Goal: Information Seeking & Learning: Find specific fact

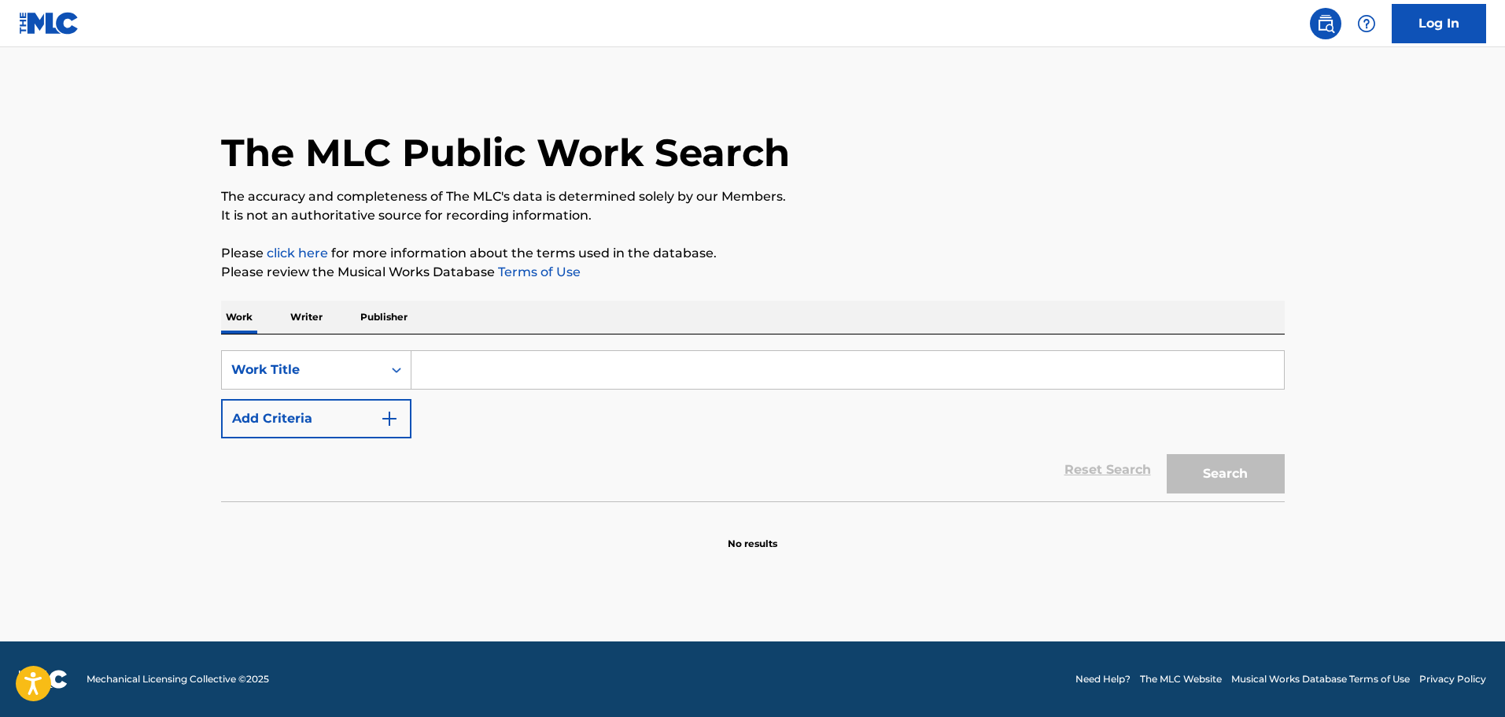
click at [550, 363] on input "Search Form" at bounding box center [847, 370] width 872 height 38
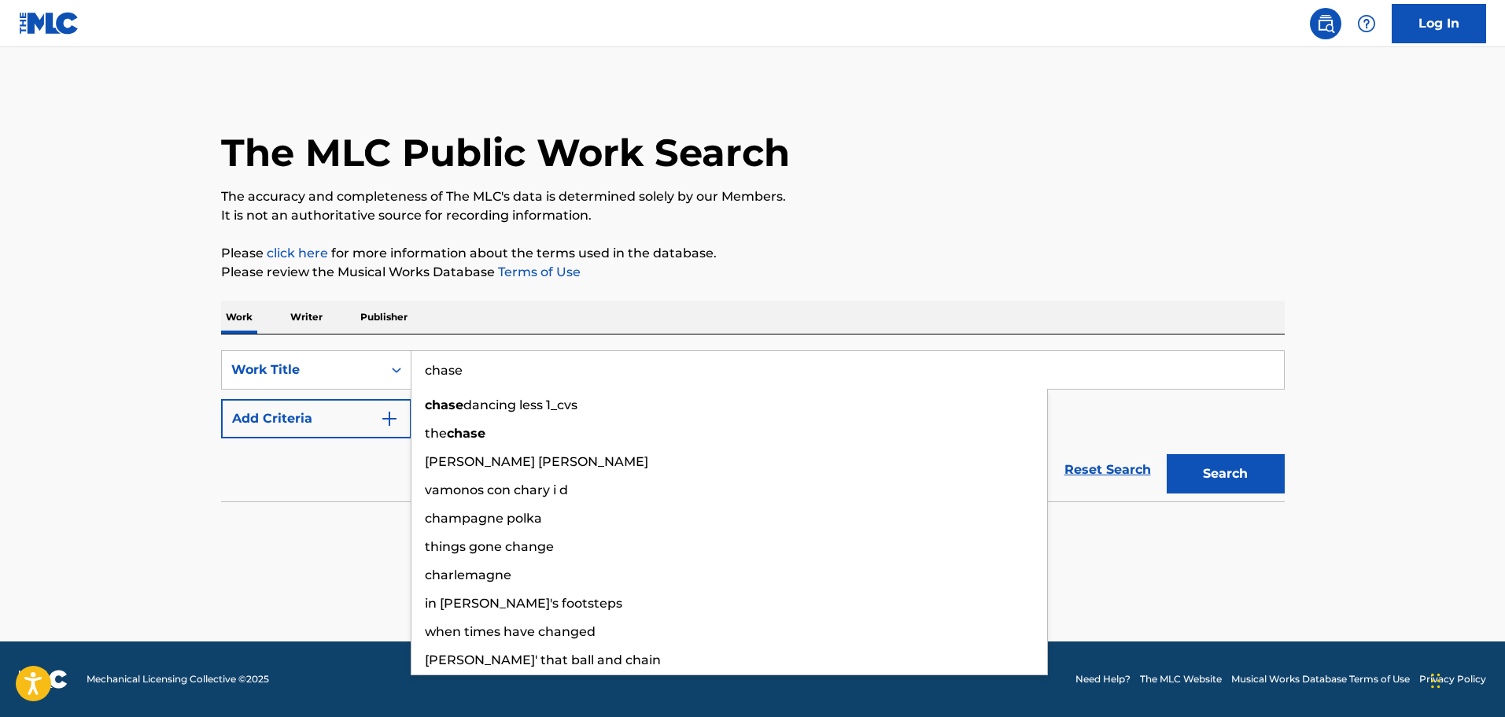
type input "chase"
click at [348, 418] on button "Add Criteria" at bounding box center [316, 418] width 190 height 39
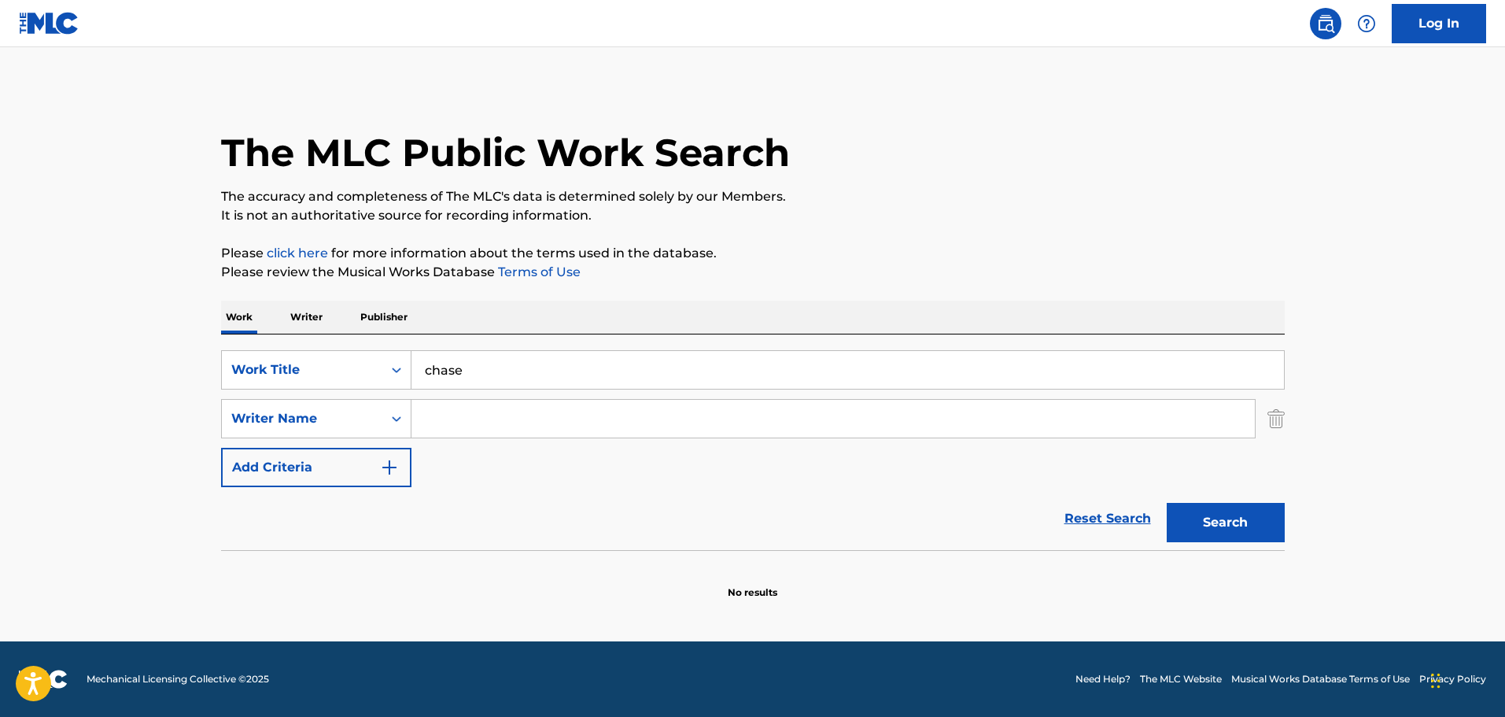
click at [520, 418] on input "Search Form" at bounding box center [832, 419] width 843 height 38
paste input "[PERSON_NAME]"
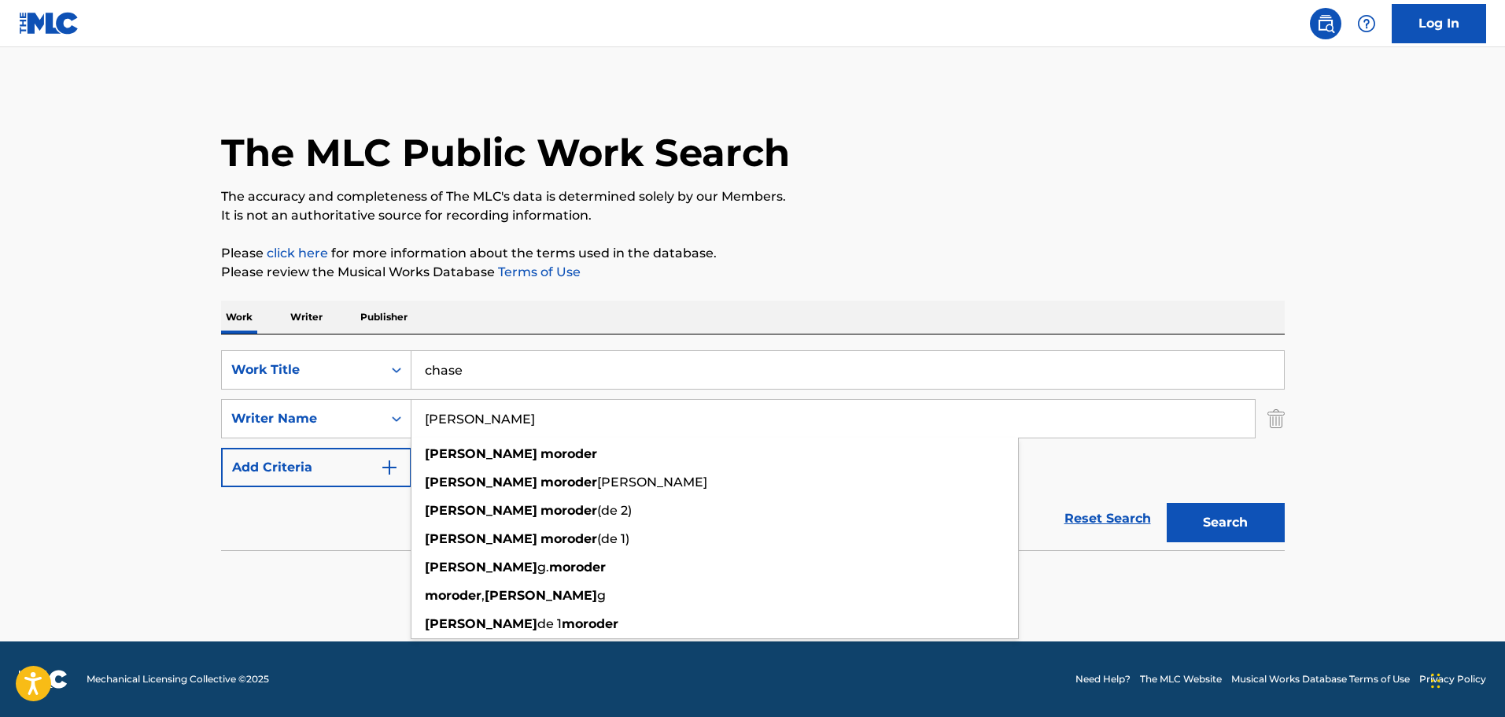
type input "[PERSON_NAME]"
click at [1192, 511] on button "Search" at bounding box center [1226, 522] width 118 height 39
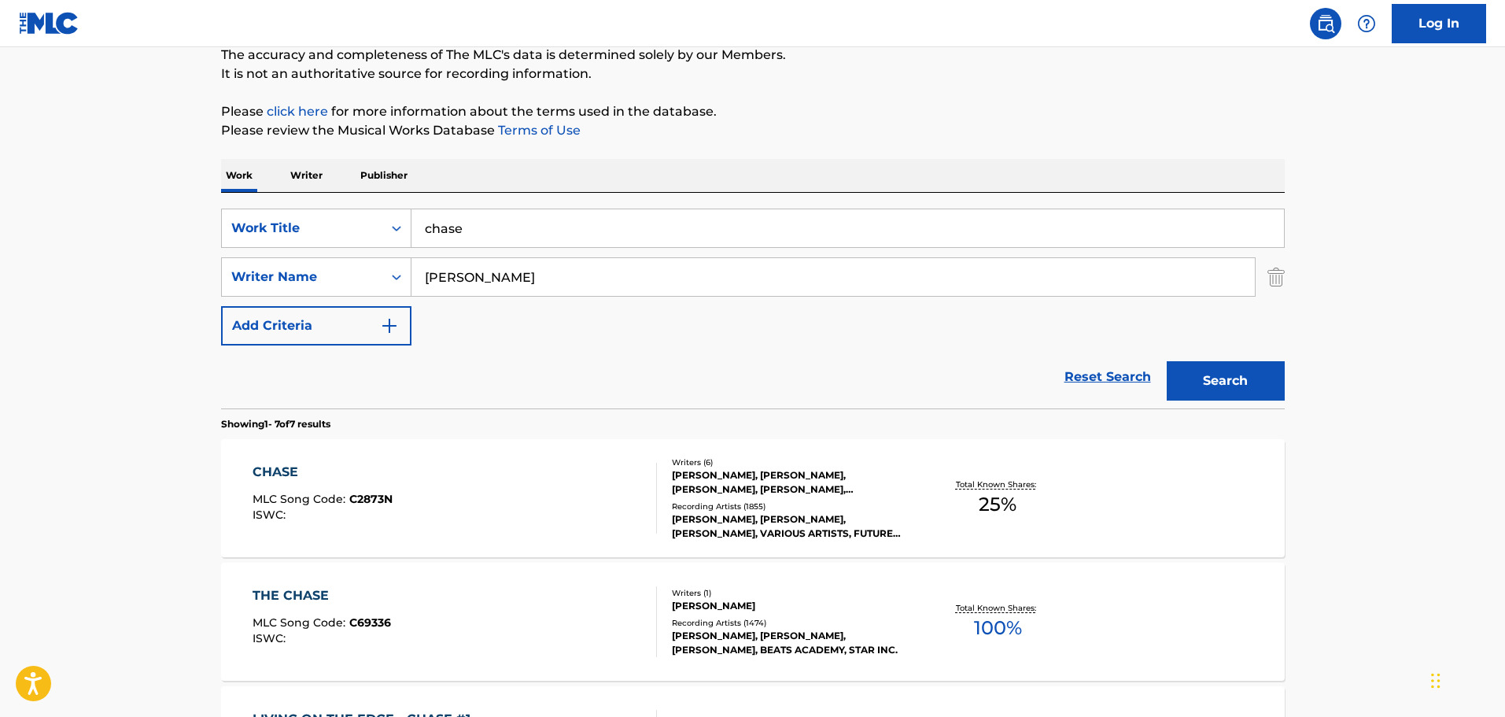
scroll to position [393, 0]
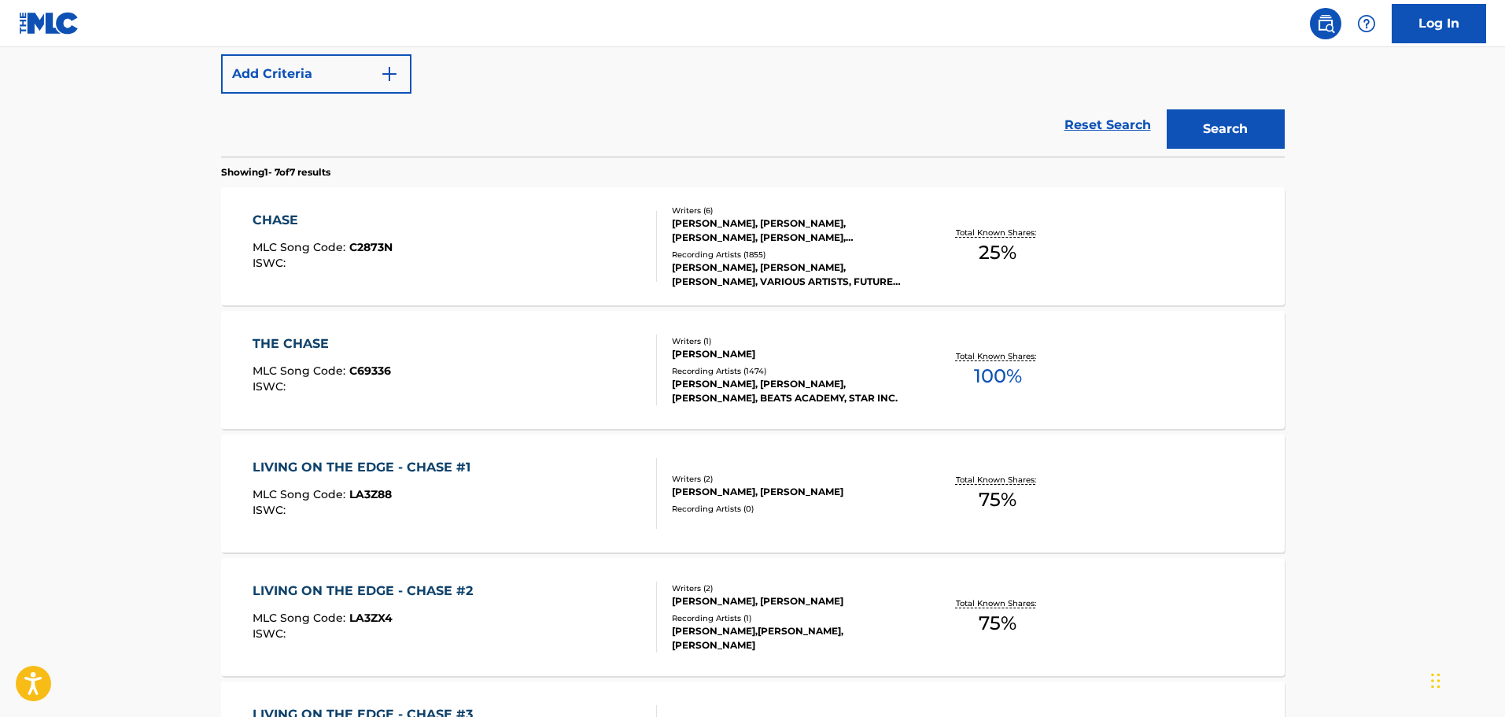
click at [518, 400] on div "THE CHASE MLC Song Code : C69336 ISWC :" at bounding box center [455, 369] width 404 height 71
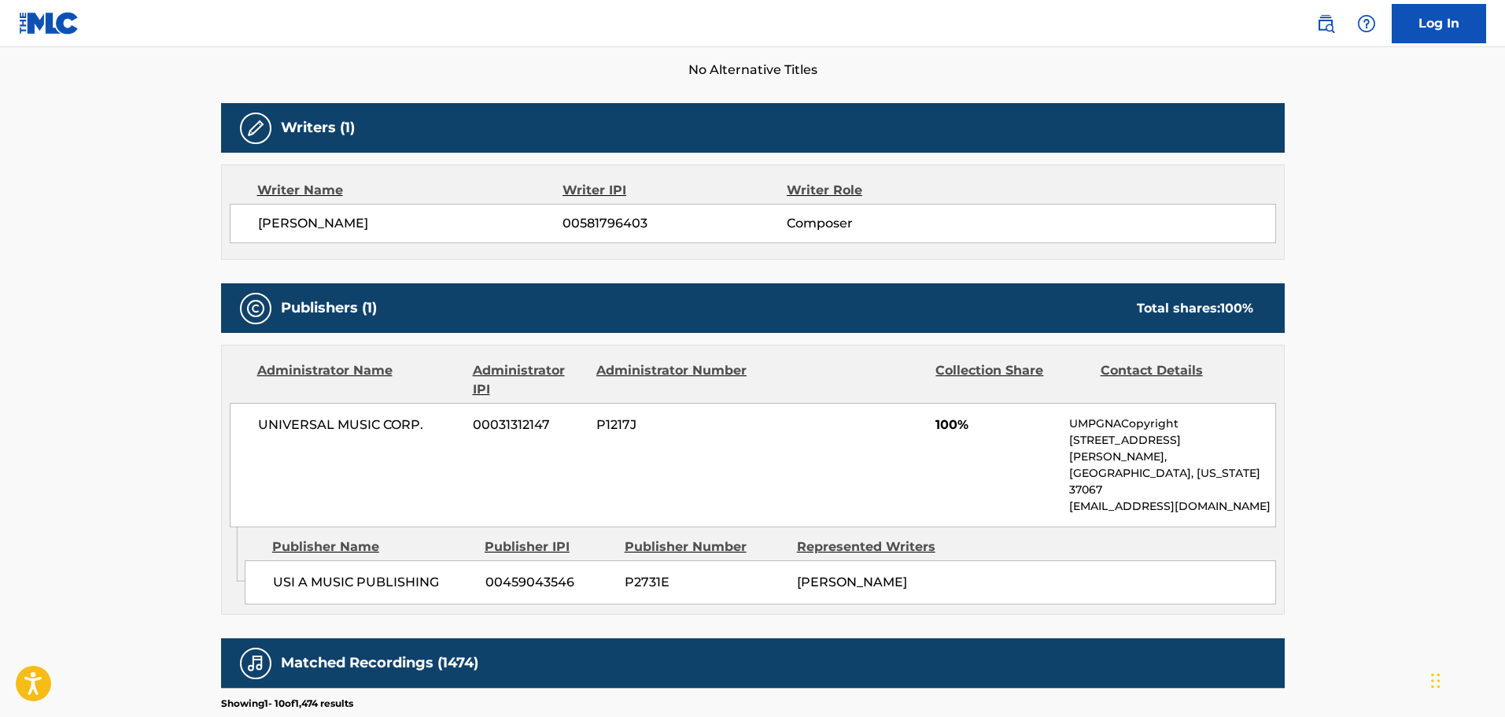
scroll to position [472, 0]
